Goal: Information Seeking & Learning: Learn about a topic

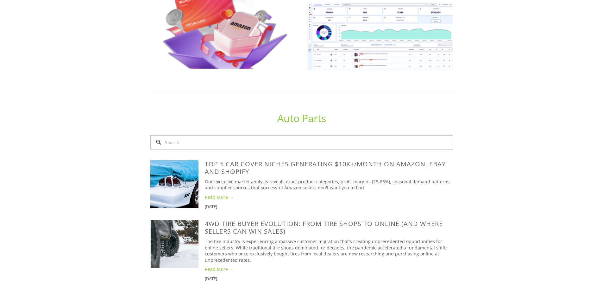
scroll to position [506, 0]
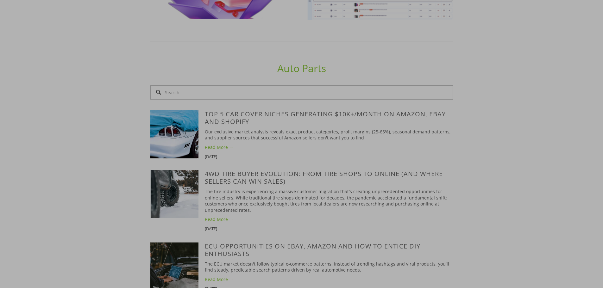
drag, startPoint x: 280, startPoint y: 126, endPoint x: 364, endPoint y: 128, distance: 83.6
click at [364, 128] on h1 "Product Research Powered by you" at bounding box center [302, 118] width 152 height 25
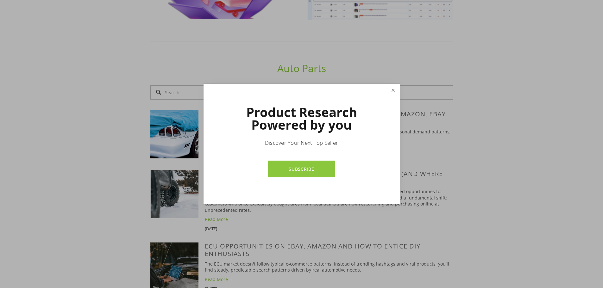
click at [394, 90] on link "Close" at bounding box center [392, 90] width 11 height 11
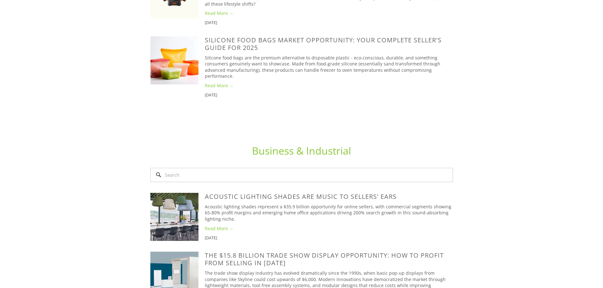
scroll to position [1583, 0]
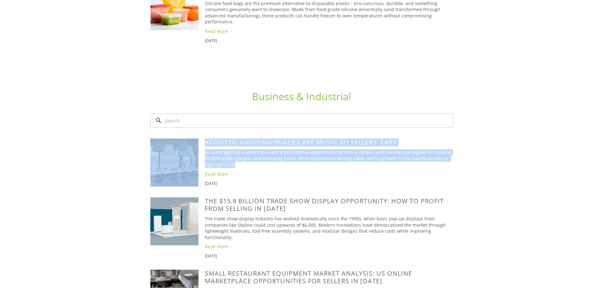
drag, startPoint x: 243, startPoint y: 135, endPoint x: 204, endPoint y: 126, distance: 41.0
click at [204, 139] on div "[DATE] Acoustic Lighting Shades Are Music to Sellers' Ears [DATE] Acoustic ligh…" at bounding box center [301, 165] width 303 height 53
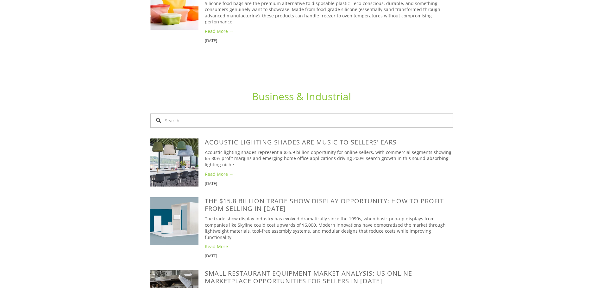
click at [235, 142] on div "[DATE] Acoustic Lighting Shades Are Music to Sellers' Ears [DATE] Acoustic ligh…" at bounding box center [329, 163] width 248 height 48
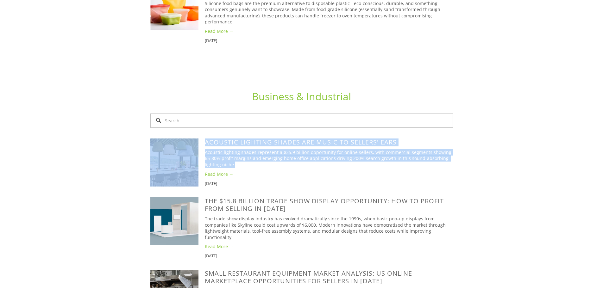
drag, startPoint x: 230, startPoint y: 138, endPoint x: 204, endPoint y: 127, distance: 28.1
click at [204, 139] on div "[DATE] Acoustic Lighting Shades Are Music to Sellers' Ears [DATE] Acoustic ligh…" at bounding box center [301, 165] width 303 height 53
click at [204, 139] on link at bounding box center [177, 163] width 54 height 48
